Goal: Information Seeking & Learning: Check status

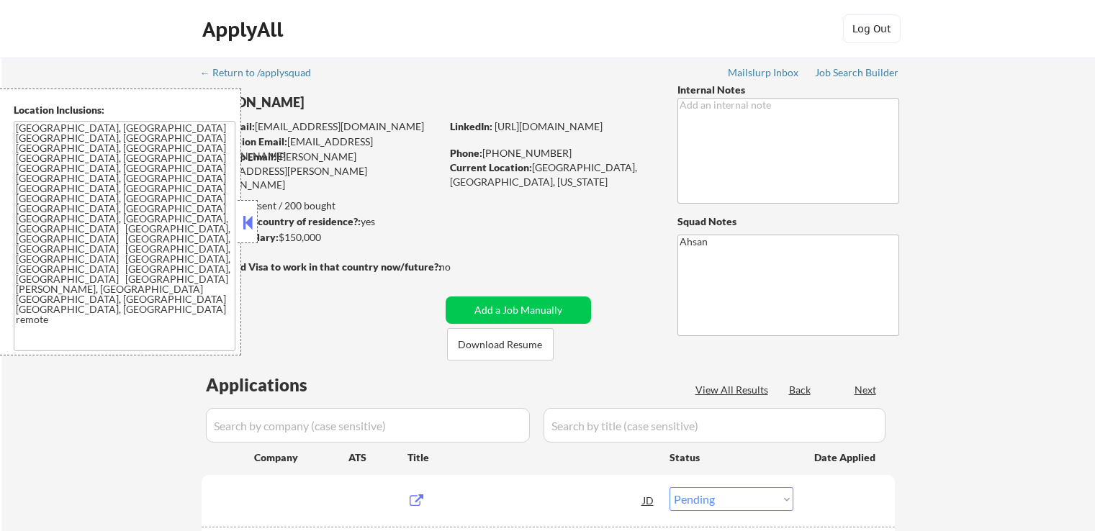
select select ""pending""
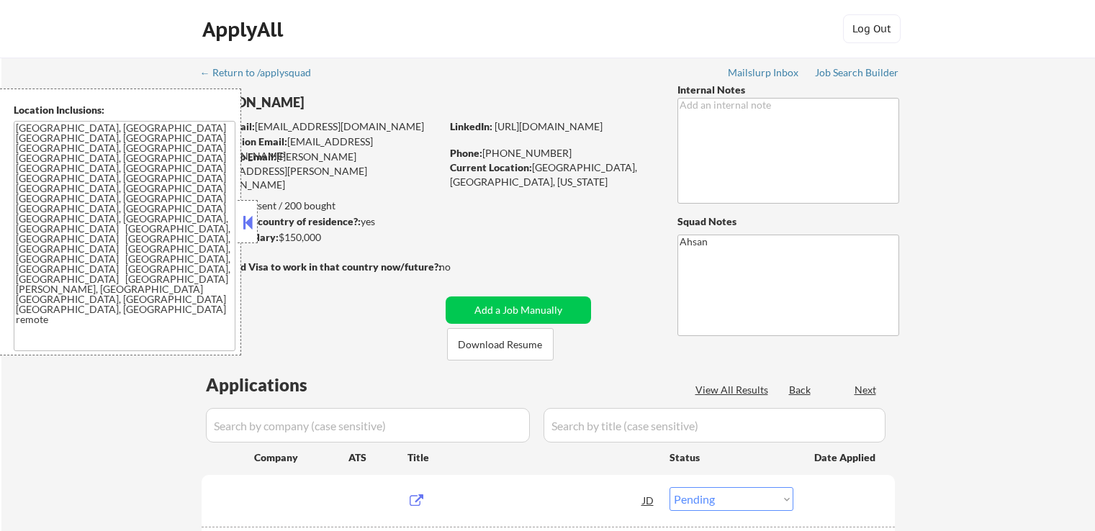
select select ""pending""
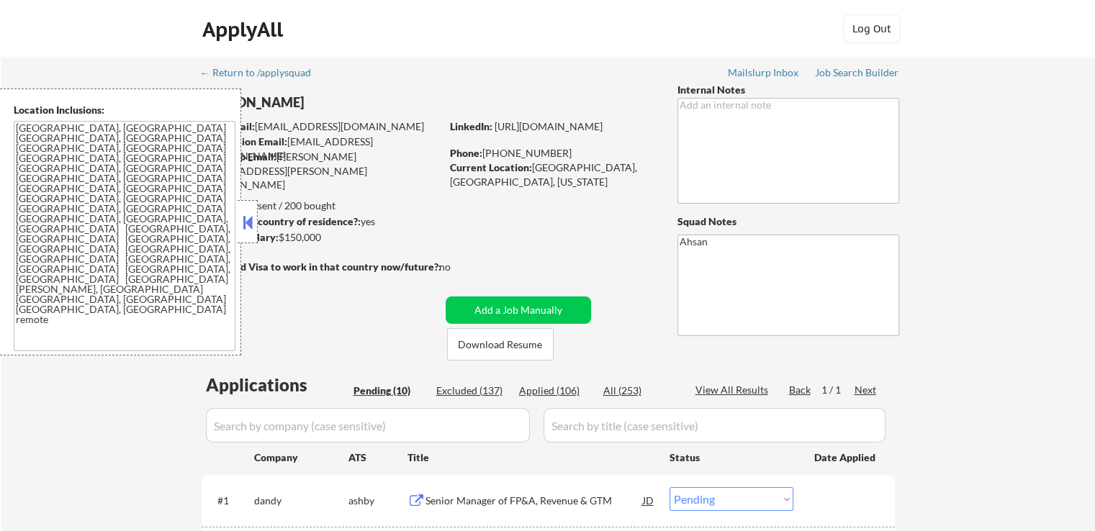
click at [250, 237] on div at bounding box center [247, 221] width 20 height 43
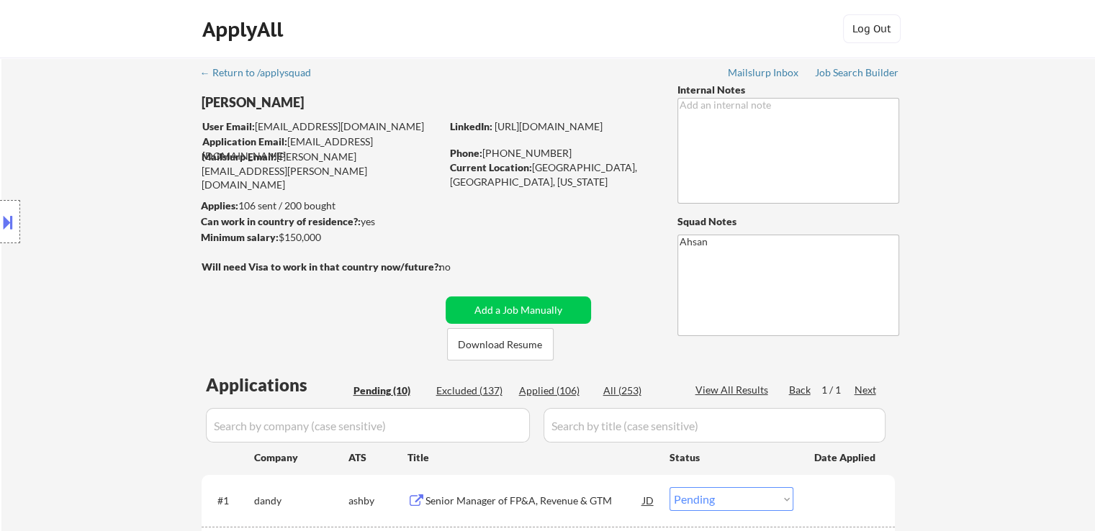
click at [293, 237] on div "Minimum salary: $150,000" at bounding box center [321, 237] width 240 height 14
drag, startPoint x: 619, startPoint y: 173, endPoint x: 535, endPoint y: 177, distance: 83.6
click at [537, 171] on div "Current Location: [GEOGRAPHIC_DATA], [GEOGRAPHIC_DATA], [US_STATE]" at bounding box center [552, 174] width 204 height 28
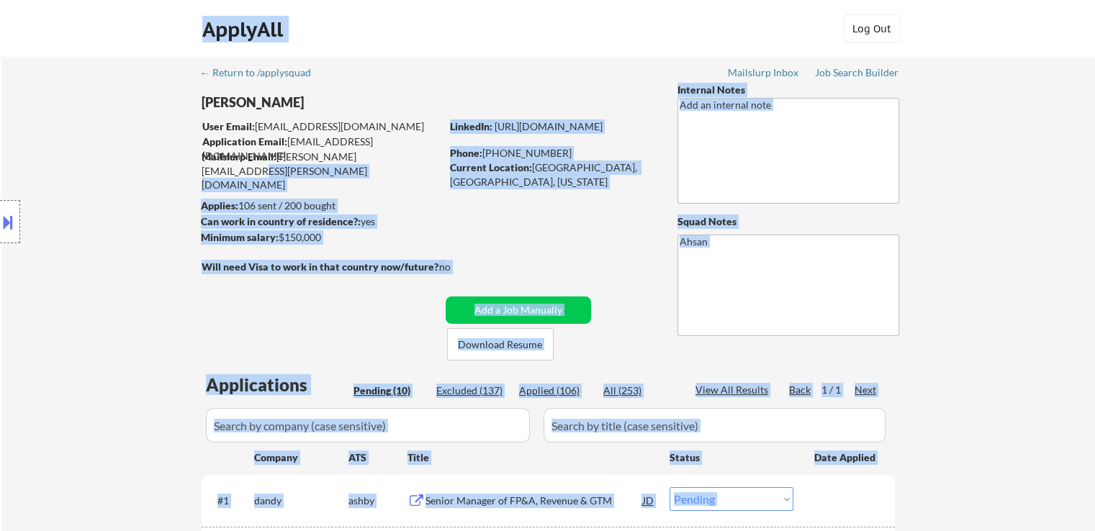
drag, startPoint x: 371, startPoint y: 151, endPoint x: 243, endPoint y: 146, distance: 127.5
click at [243, 146] on body "← Return to /applysquad Mailslurp Inbox Job Search Builder [PERSON_NAME] User E…" at bounding box center [547, 265] width 1095 height 531
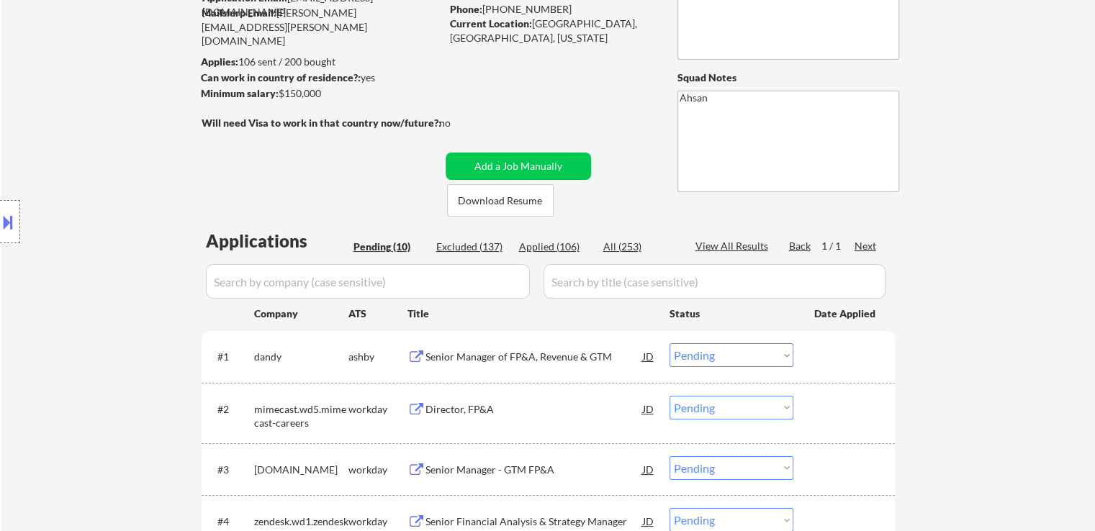
click at [137, 295] on div "Location Inclusions: [GEOGRAPHIC_DATA], [GEOGRAPHIC_DATA] [GEOGRAPHIC_DATA], [G…" at bounding box center [129, 222] width 258 height 267
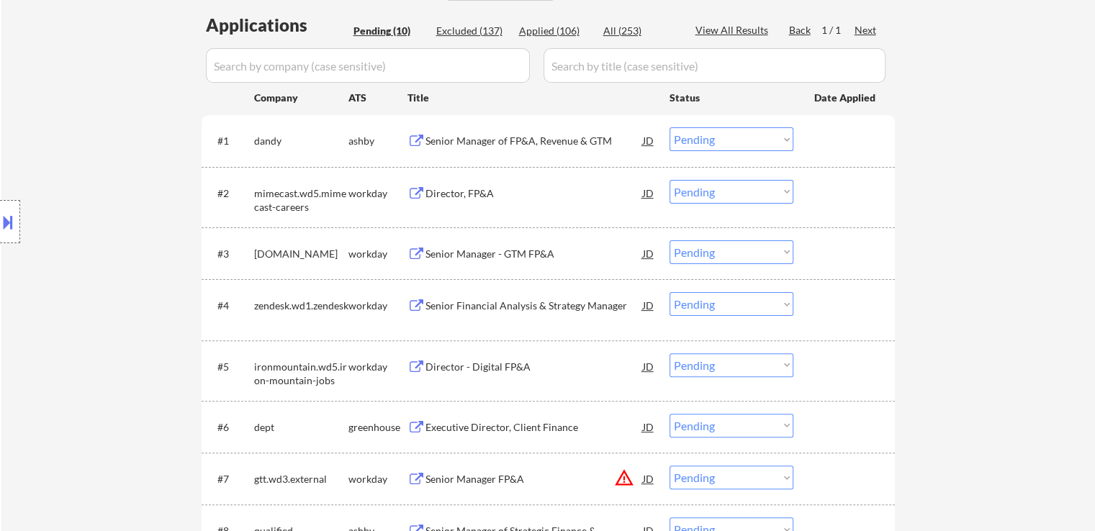
drag, startPoint x: 1008, startPoint y: 332, endPoint x: 1105, endPoint y: 242, distance: 131.9
click at [1010, 332] on div "← Return to /applysquad Mailslurp Inbox Job Search Builder [PERSON_NAME] User E…" at bounding box center [547, 220] width 1093 height 1044
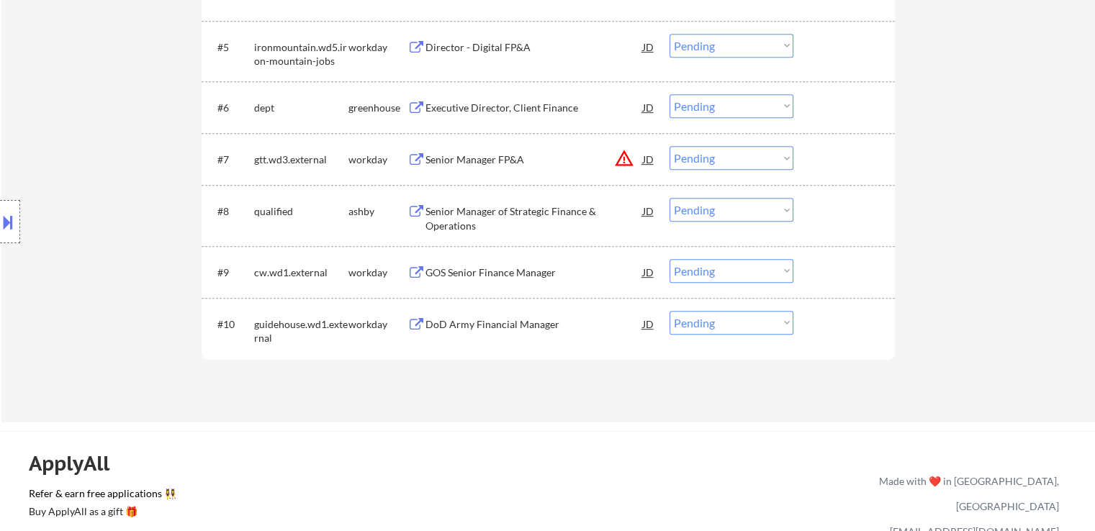
click at [148, 263] on div "Location Inclusions: [GEOGRAPHIC_DATA], [GEOGRAPHIC_DATA] [GEOGRAPHIC_DATA], [G…" at bounding box center [129, 222] width 258 height 267
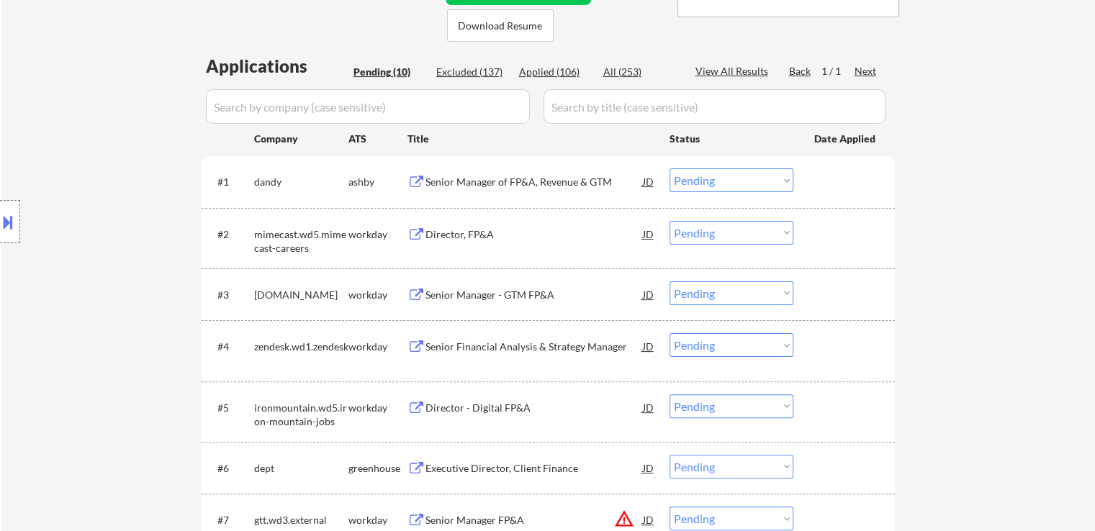
scroll to position [248, 0]
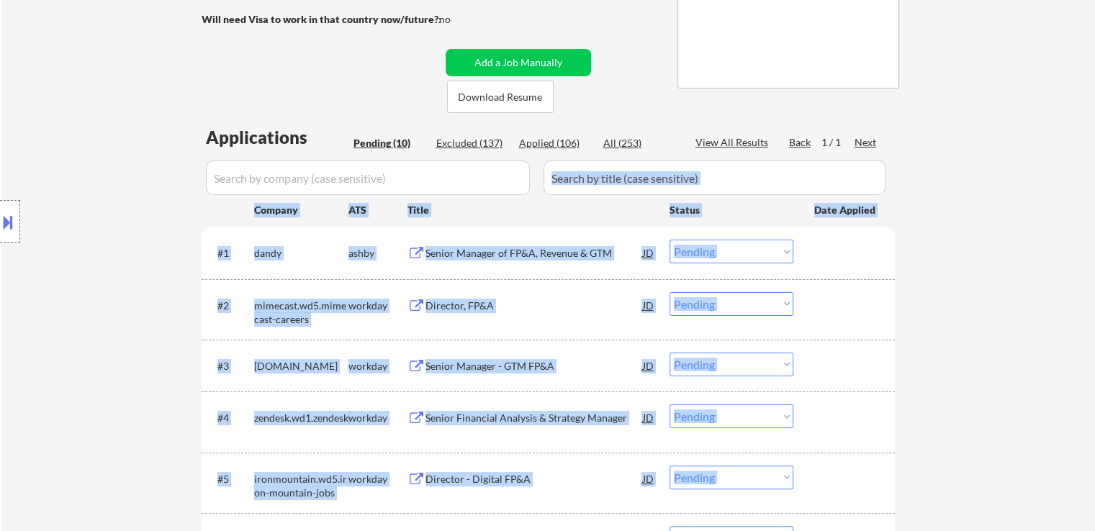
drag, startPoint x: 361, startPoint y: 171, endPoint x: 700, endPoint y: 192, distance: 338.9
click at [700, 192] on body "← Return to /applysquad Mailslurp Inbox Job Search Builder [PERSON_NAME] User E…" at bounding box center [547, 17] width 1095 height 531
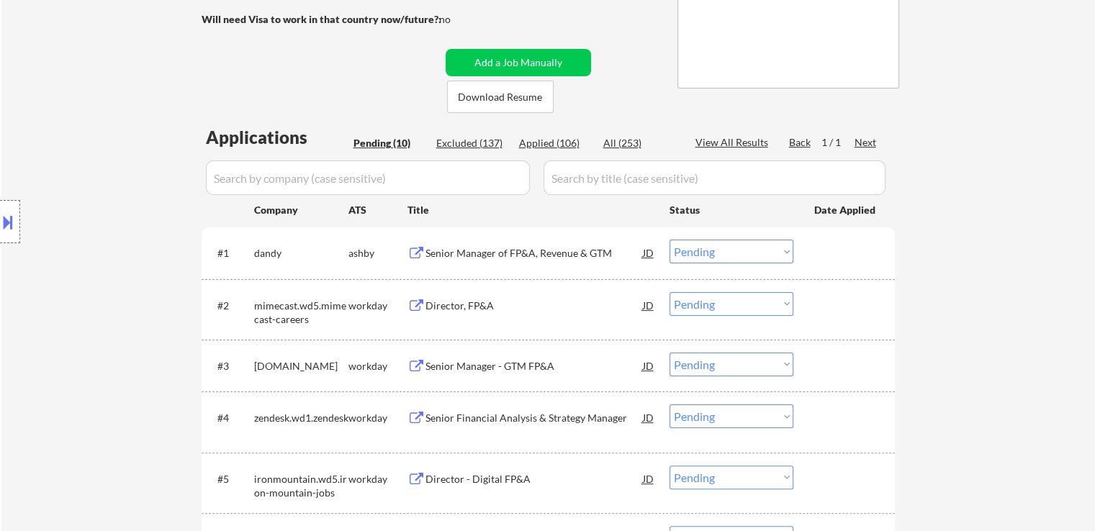
click at [987, 230] on div "← Return to /applysquad Mailslurp Inbox Job Search Builder [PERSON_NAME] User E…" at bounding box center [547, 332] width 1093 height 1044
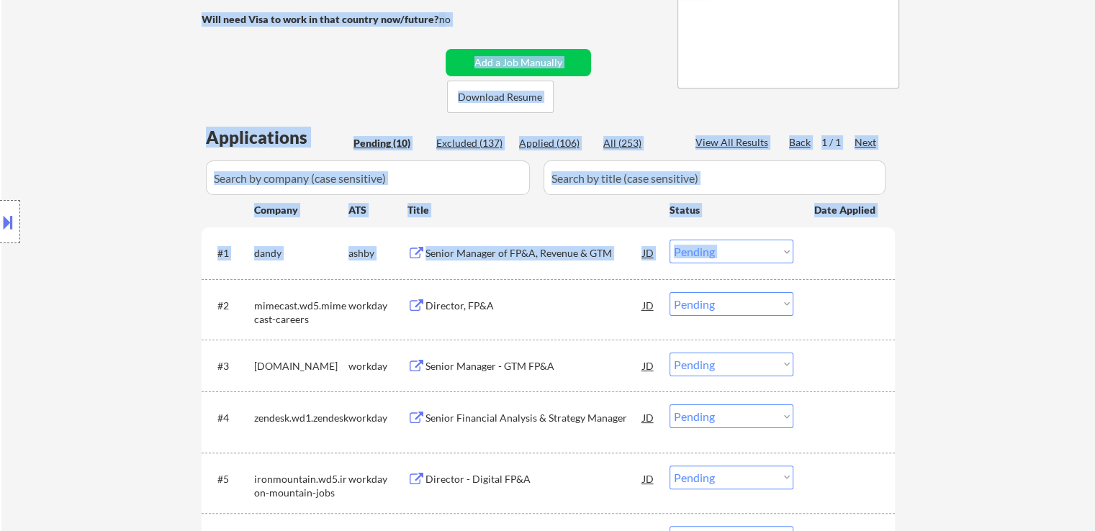
drag, startPoint x: 391, startPoint y: 239, endPoint x: 345, endPoint y: 231, distance: 46.7
click at [345, 231] on div "← Return to /applysquad Mailslurp Inbox Job Search Builder [PERSON_NAME] User E…" at bounding box center [547, 332] width 1093 height 1044
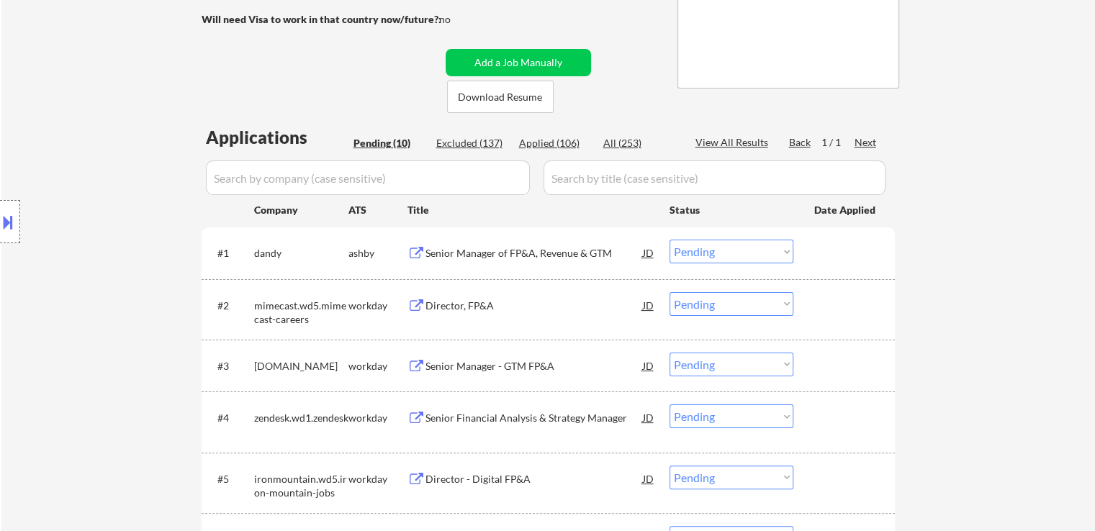
click at [119, 185] on div "Location Inclusions: [GEOGRAPHIC_DATA], [GEOGRAPHIC_DATA] [GEOGRAPHIC_DATA], [G…" at bounding box center [129, 222] width 258 height 267
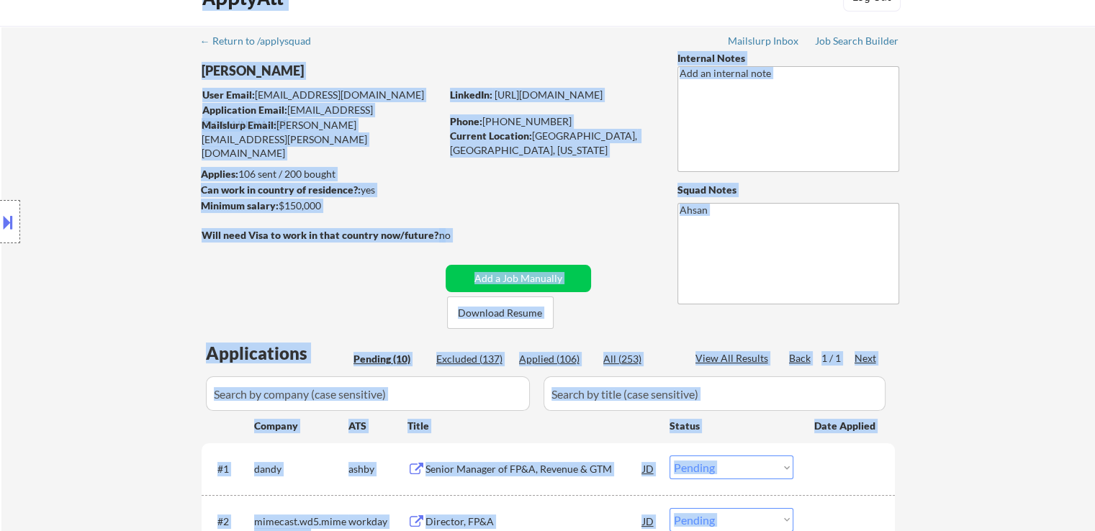
drag, startPoint x: 354, startPoint y: 132, endPoint x: 244, endPoint y: 125, distance: 110.3
click at [244, 125] on body "← Return to /applysquad Mailslurp Inbox Job Search Builder [PERSON_NAME] User E…" at bounding box center [547, 233] width 1095 height 531
click at [134, 146] on div "Location Inclusions: [GEOGRAPHIC_DATA], [GEOGRAPHIC_DATA] [GEOGRAPHIC_DATA], [G…" at bounding box center [129, 222] width 258 height 267
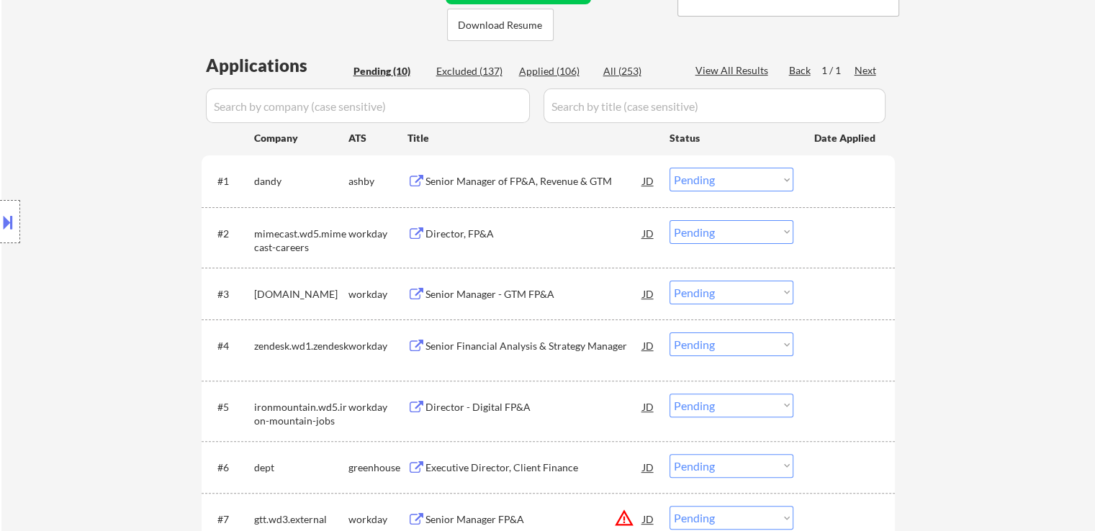
click at [967, 253] on div "← Return to /applysquad Mailslurp Inbox Job Search Builder [PERSON_NAME] User E…" at bounding box center [547, 260] width 1093 height 1044
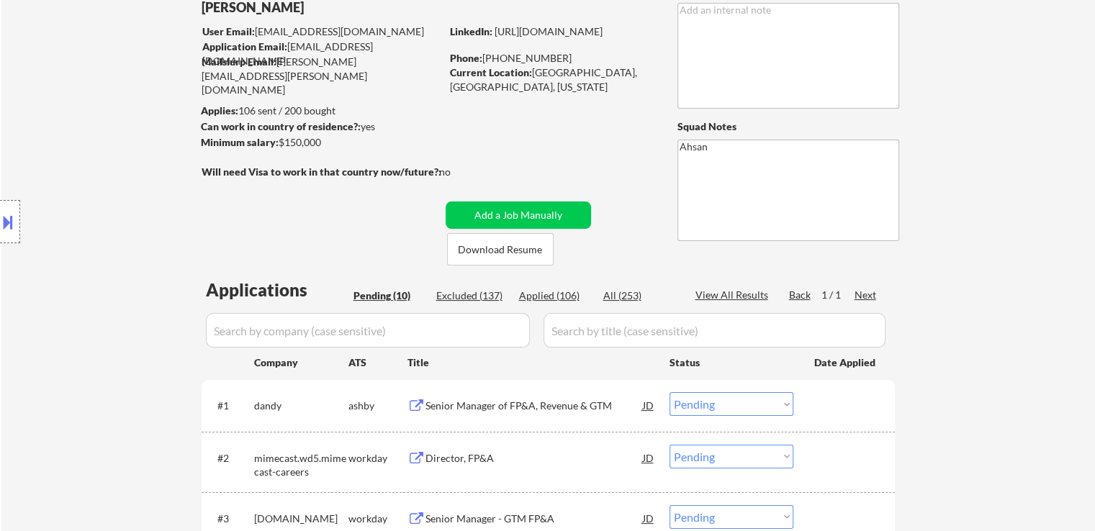
scroll to position [0, 0]
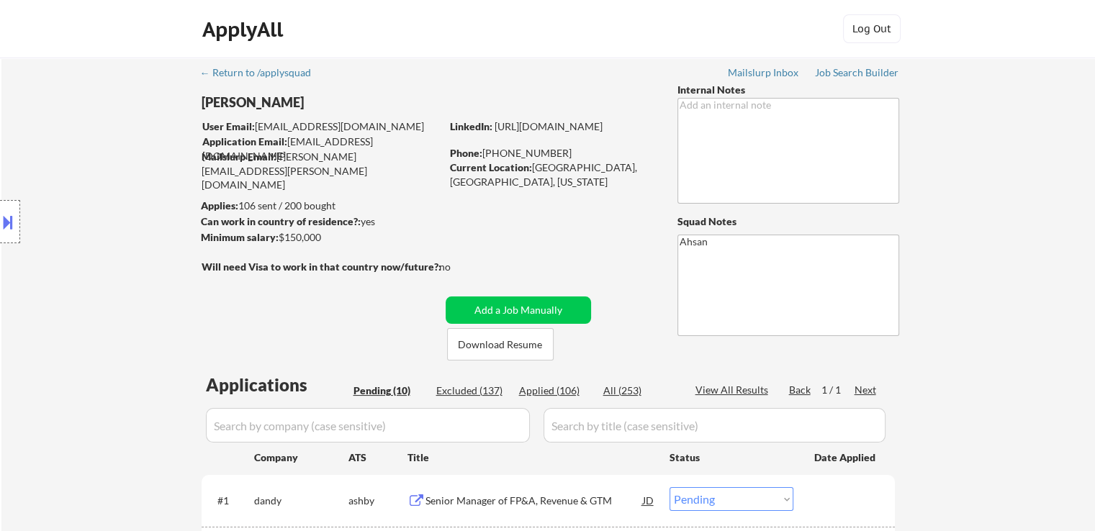
select select ""pending""
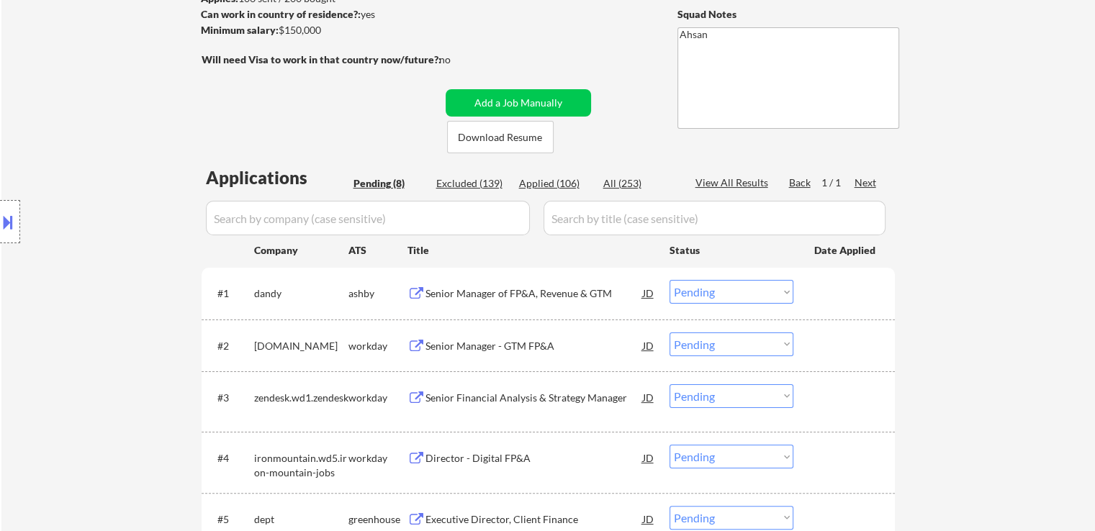
scroll to position [288, 0]
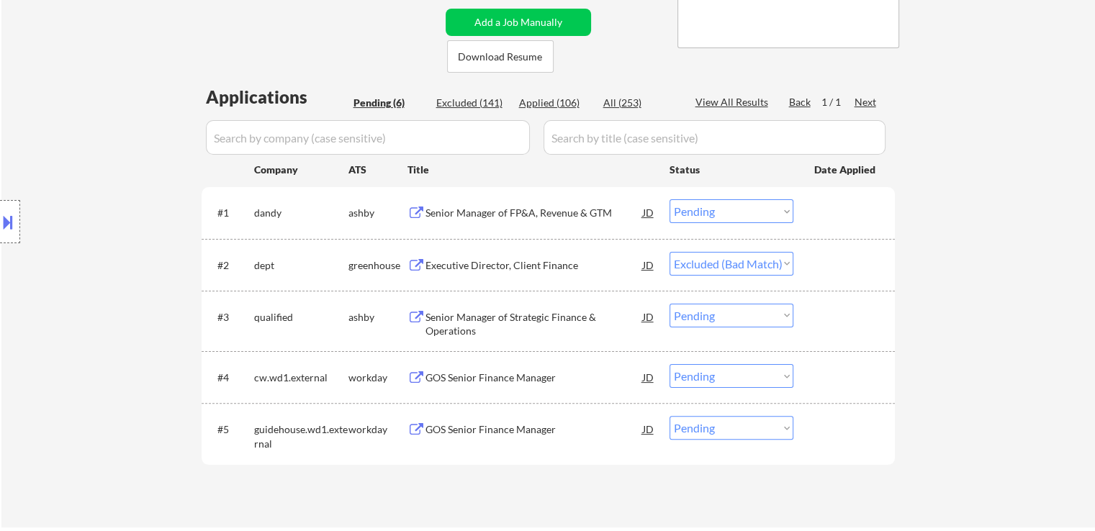
select select ""pending""
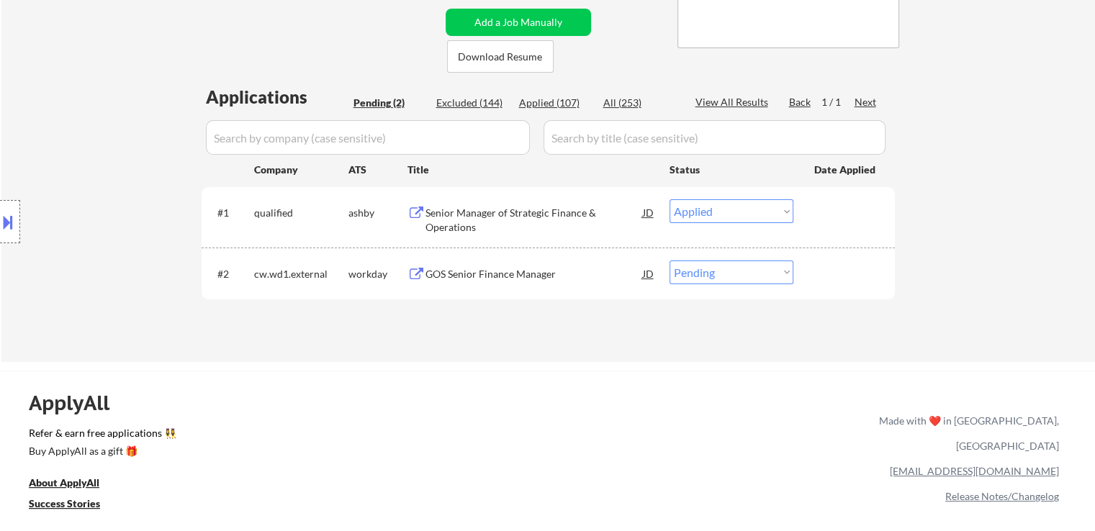
select select ""pending""
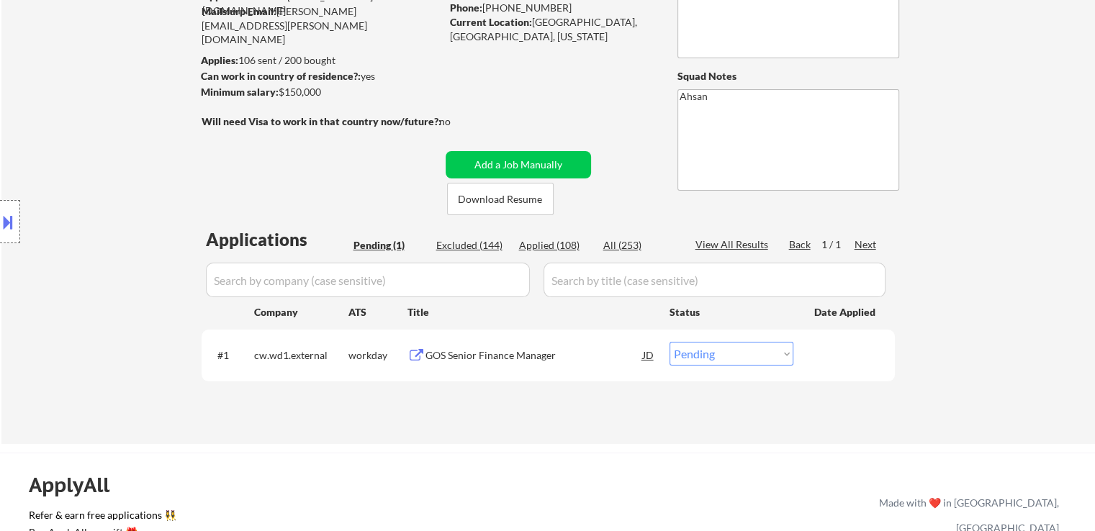
scroll to position [72, 0]
